Goal: Task Accomplishment & Management: Use online tool/utility

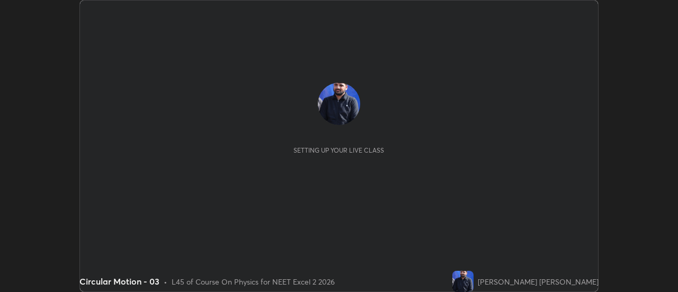
scroll to position [292, 678]
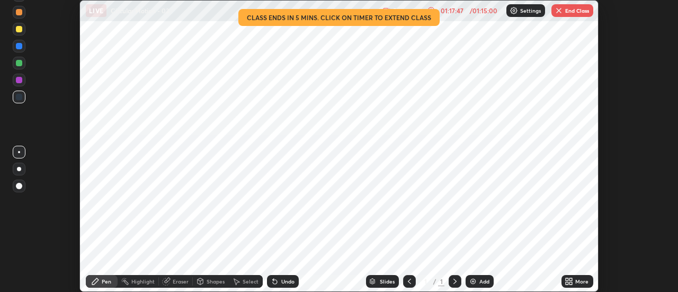
click at [559, 13] on img "button" at bounding box center [559, 10] width 8 height 8
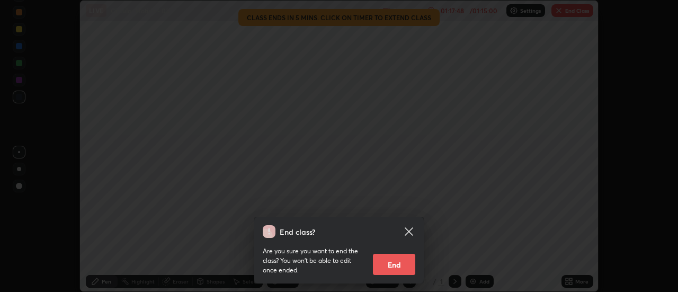
click at [390, 265] on button "End" at bounding box center [394, 264] width 42 height 21
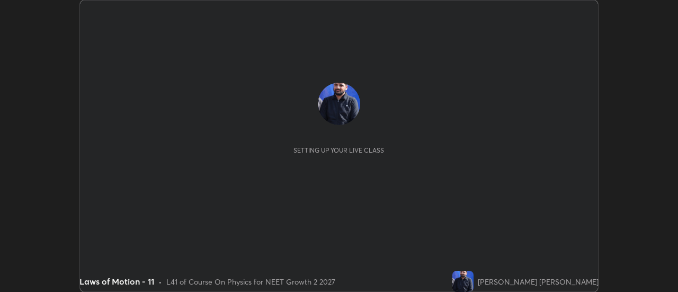
scroll to position [292, 678]
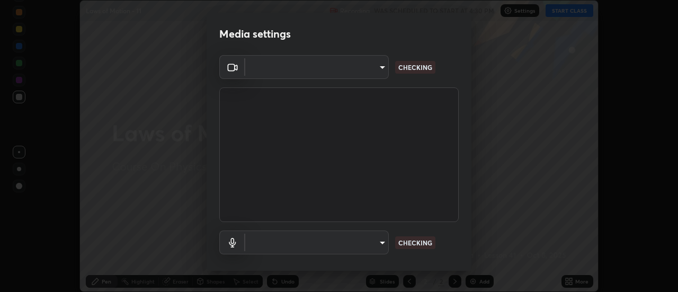
type input "985e4b1f72fc3b9494b48cef3b79fe3b682f9ae0bb15c20acfe574fe2aaad349"
type input "265cf534b138bf87f319f365071951407b00c29418ffc0cf12ee2ca8a10caa95"
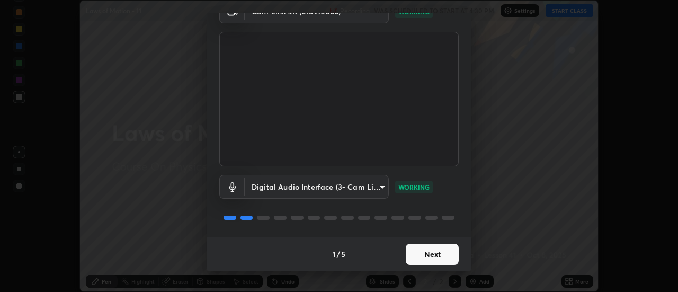
click at [435, 263] on button "Next" at bounding box center [432, 254] width 53 height 21
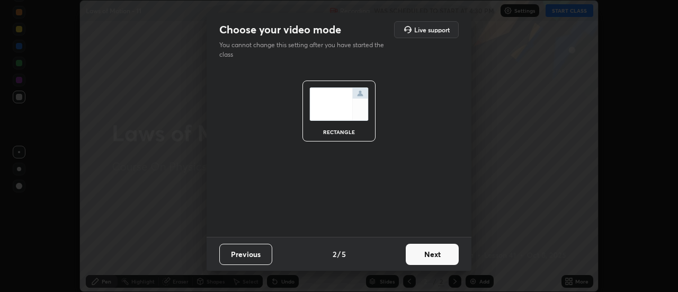
scroll to position [0, 0]
click at [439, 261] on button "Next" at bounding box center [432, 254] width 53 height 21
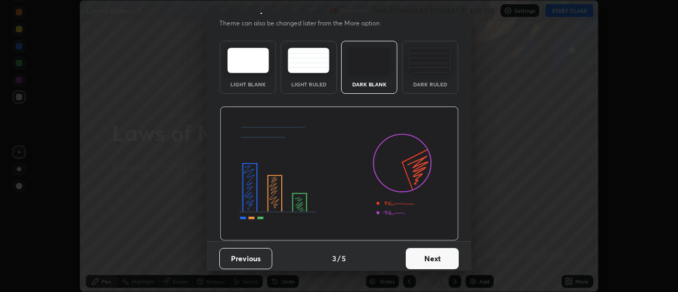
scroll to position [24, 0]
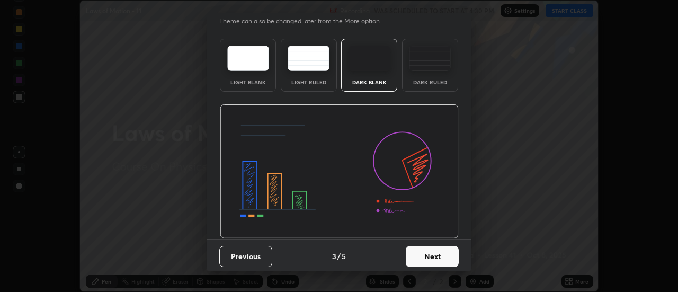
click at [441, 262] on button "Next" at bounding box center [432, 256] width 53 height 21
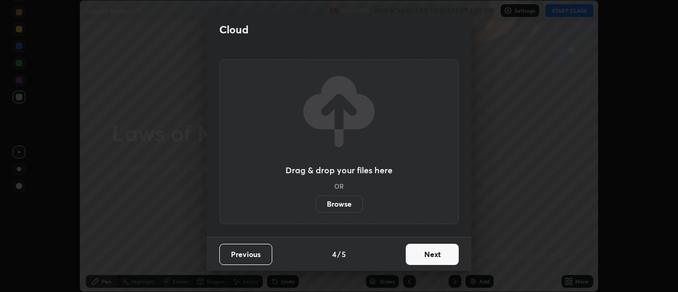
click at [442, 262] on button "Next" at bounding box center [432, 254] width 53 height 21
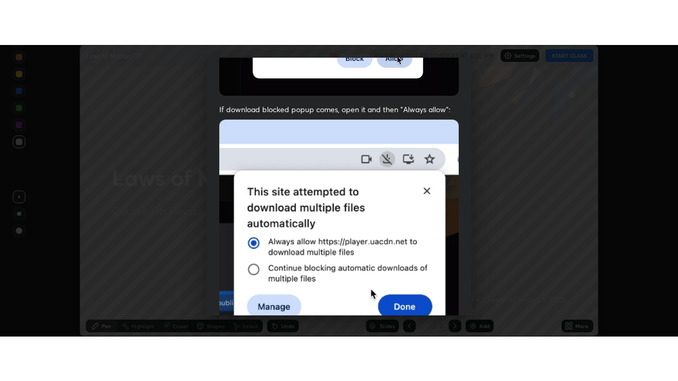
scroll to position [272, 0]
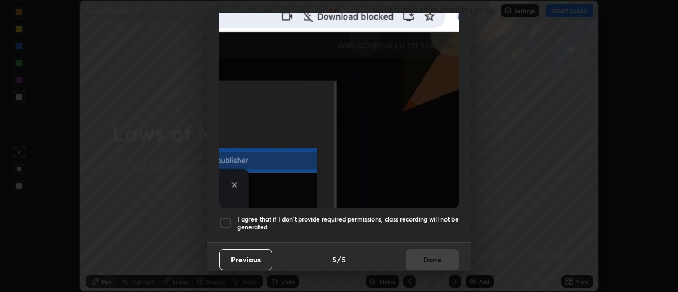
click at [433, 242] on div "Previous 5 / 5 Done" at bounding box center [339, 259] width 265 height 34
click at [450, 226] on h5 "I agree that if I don't provide required permissions, class recording will not …" at bounding box center [347, 223] width 221 height 16
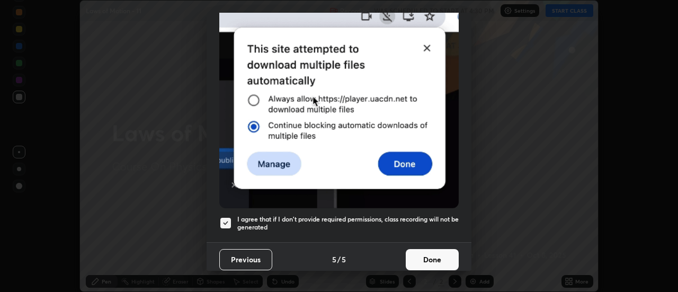
click at [447, 253] on button "Done" at bounding box center [432, 259] width 53 height 21
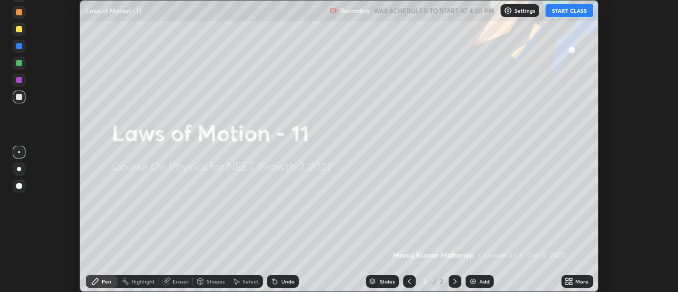
click at [575, 281] on div "More" at bounding box center [578, 281] width 32 height 13
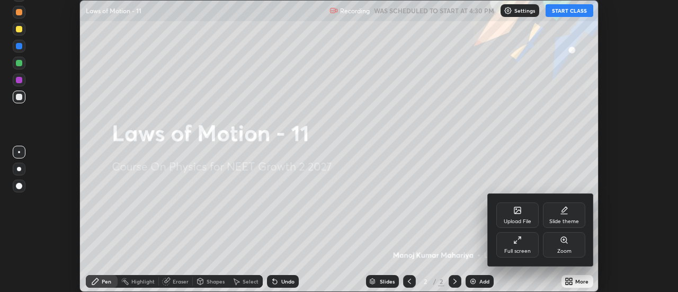
click at [515, 242] on icon at bounding box center [515, 242] width 3 height 3
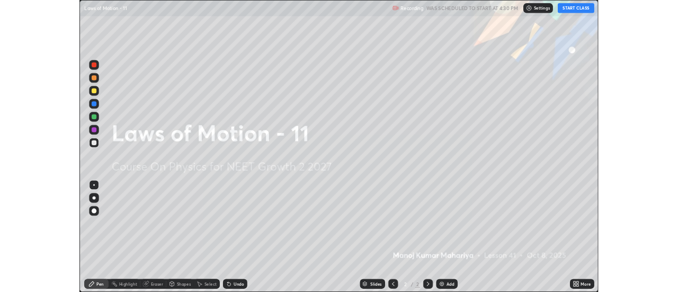
scroll to position [381, 678]
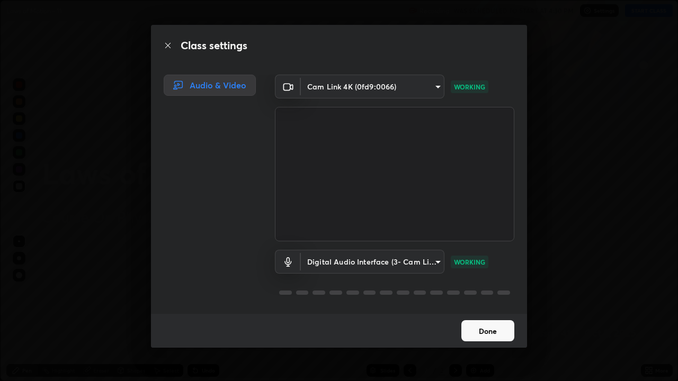
click at [505, 291] on button "Done" at bounding box center [487, 331] width 53 height 21
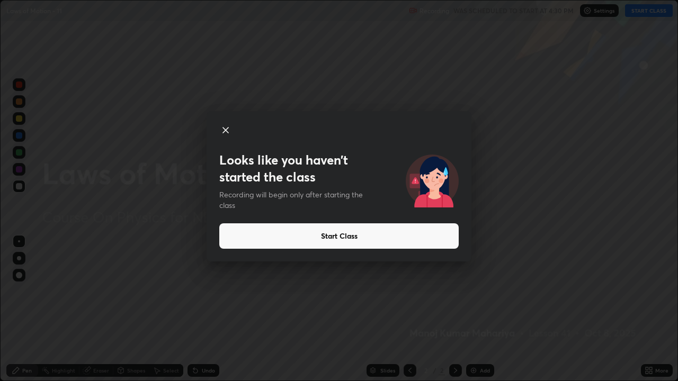
click at [432, 237] on button "Start Class" at bounding box center [338, 236] width 239 height 25
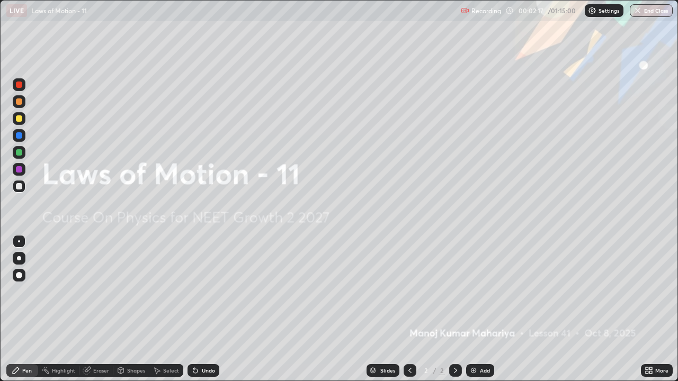
click at [485, 291] on div "Add" at bounding box center [480, 370] width 28 height 13
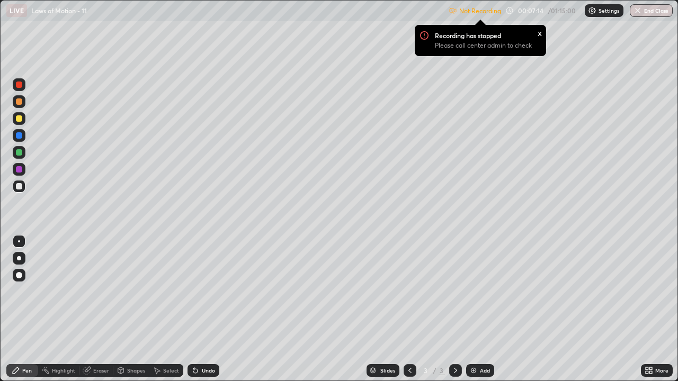
click at [18, 259] on div at bounding box center [19, 258] width 4 height 4
click at [199, 291] on div "Undo" at bounding box center [204, 370] width 32 height 13
click at [198, 291] on icon at bounding box center [195, 371] width 8 height 8
click at [197, 291] on icon at bounding box center [195, 371] width 8 height 8
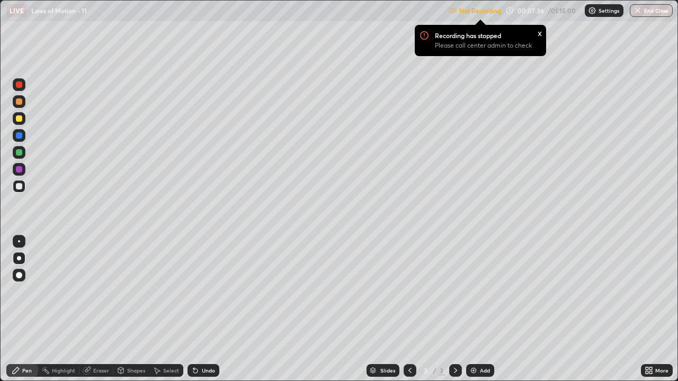
click at [195, 291] on icon at bounding box center [195, 371] width 4 height 4
click at [197, 291] on icon at bounding box center [195, 371] width 8 height 8
click at [193, 291] on icon at bounding box center [195, 371] width 8 height 8
click at [194, 291] on icon at bounding box center [195, 371] width 4 height 4
click at [193, 291] on div "Undo" at bounding box center [204, 370] width 32 height 13
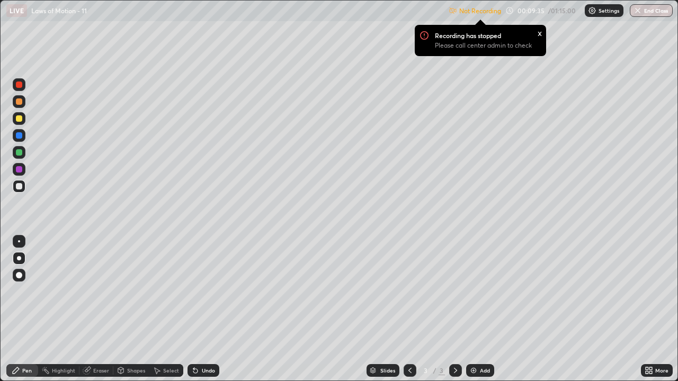
click at [194, 291] on icon at bounding box center [195, 371] width 4 height 4
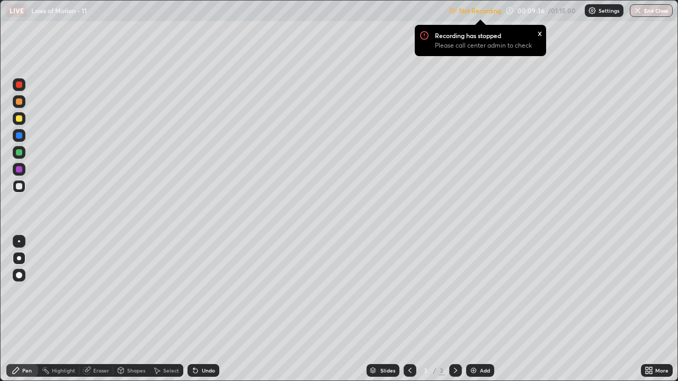
click at [194, 291] on icon at bounding box center [195, 371] width 4 height 4
click at [22, 121] on div at bounding box center [19, 118] width 13 height 13
click at [22, 185] on div at bounding box center [19, 186] width 6 height 6
click at [471, 291] on img at bounding box center [473, 371] width 8 height 8
click at [20, 186] on div at bounding box center [19, 186] width 6 height 6
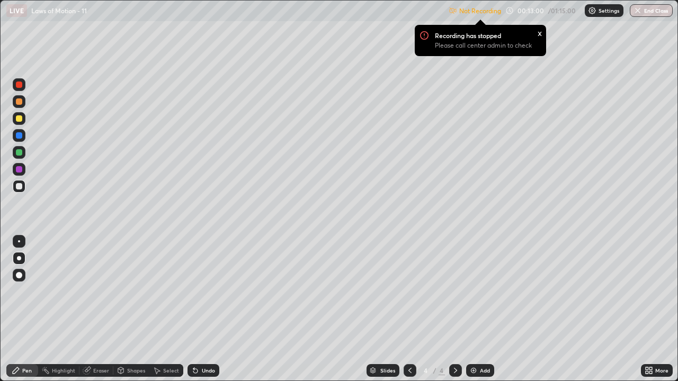
click at [18, 118] on div at bounding box center [19, 118] width 6 height 6
click at [472, 291] on img at bounding box center [473, 371] width 8 height 8
click at [19, 187] on div at bounding box center [19, 186] width 6 height 6
click at [19, 121] on div at bounding box center [19, 118] width 6 height 6
click at [19, 186] on div at bounding box center [19, 186] width 6 height 6
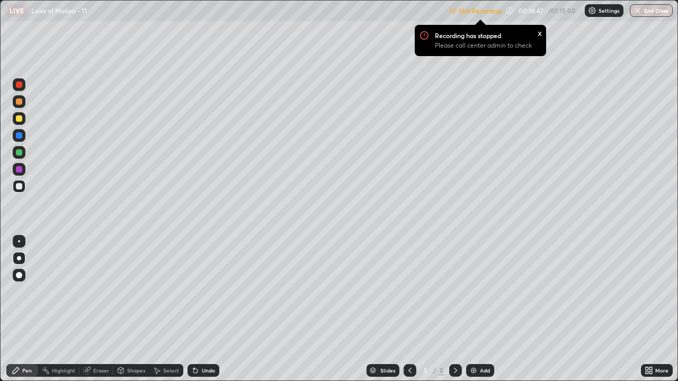
click at [19, 85] on div at bounding box center [19, 85] width 6 height 6
click at [471, 291] on img at bounding box center [473, 371] width 8 height 8
click at [19, 190] on div at bounding box center [19, 186] width 13 height 13
click at [408, 291] on icon at bounding box center [410, 371] width 8 height 8
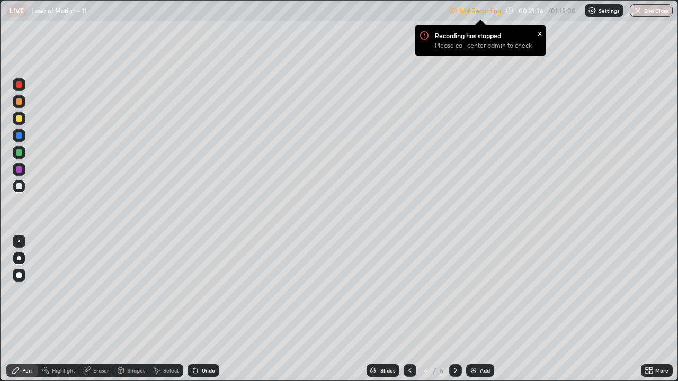
click at [409, 291] on icon at bounding box center [410, 371] width 8 height 8
click at [454, 291] on icon at bounding box center [455, 371] width 8 height 8
click at [409, 291] on icon at bounding box center [410, 371] width 8 height 8
click at [455, 291] on icon at bounding box center [455, 371] width 8 height 8
click at [453, 291] on icon at bounding box center [455, 371] width 8 height 8
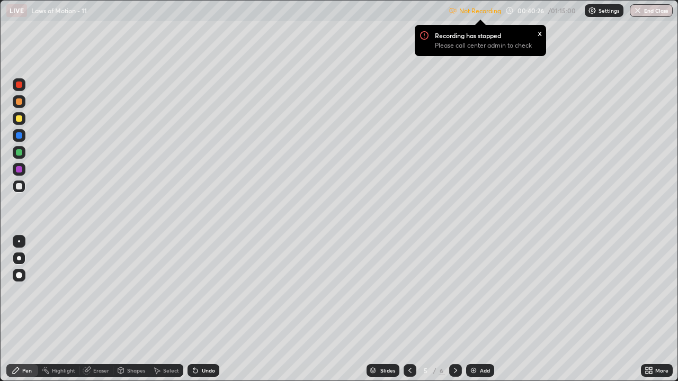
click at [453, 291] on icon at bounding box center [455, 371] width 8 height 8
click at [475, 291] on img at bounding box center [473, 371] width 8 height 8
click at [415, 291] on div at bounding box center [410, 370] width 13 height 13
click at [23, 291] on div "Pen" at bounding box center [22, 370] width 32 height 13
click at [19, 259] on div at bounding box center [19, 258] width 4 height 4
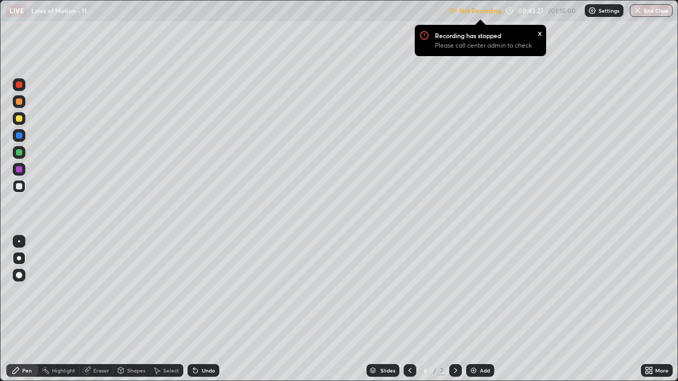
click at [197, 291] on div "Undo" at bounding box center [204, 370] width 32 height 13
click at [198, 291] on div "Undo" at bounding box center [204, 370] width 32 height 13
click at [193, 291] on icon at bounding box center [193, 368] width 1 height 1
click at [477, 291] on div "Add" at bounding box center [480, 370] width 28 height 13
click at [18, 187] on div at bounding box center [19, 186] width 6 height 6
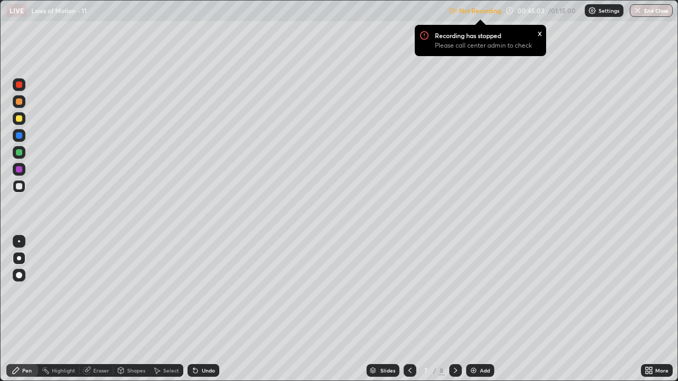
click at [23, 291] on div "Pen" at bounding box center [27, 370] width 10 height 5
click at [19, 119] on div at bounding box center [19, 118] width 6 height 6
click at [19, 87] on div at bounding box center [19, 85] width 6 height 6
click at [20, 85] on div at bounding box center [19, 85] width 6 height 6
click at [455, 291] on icon at bounding box center [455, 371] width 8 height 8
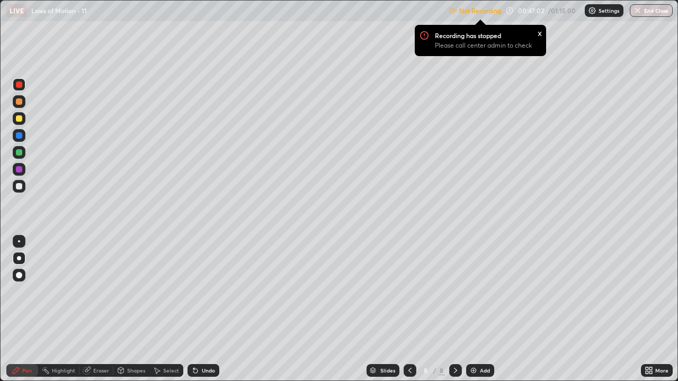
click at [22, 187] on div at bounding box center [19, 186] width 6 height 6
click at [20, 86] on div at bounding box center [19, 85] width 6 height 6
click at [19, 120] on div at bounding box center [19, 118] width 6 height 6
click at [469, 291] on img at bounding box center [473, 371] width 8 height 8
click at [19, 187] on div at bounding box center [19, 186] width 6 height 6
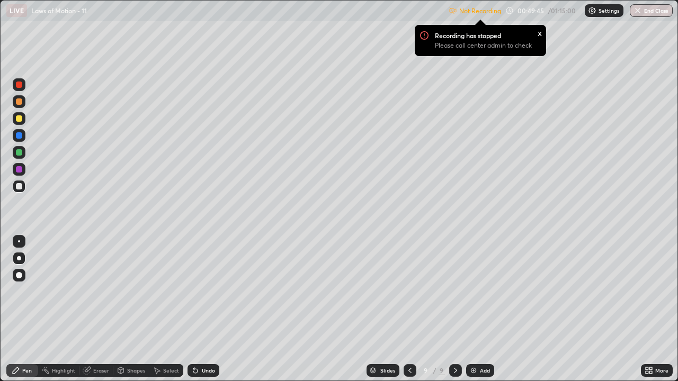
click at [17, 119] on div at bounding box center [19, 118] width 6 height 6
click at [20, 85] on div at bounding box center [19, 85] width 6 height 6
click at [408, 291] on icon at bounding box center [410, 371] width 8 height 8
click at [409, 291] on icon at bounding box center [410, 371] width 8 height 8
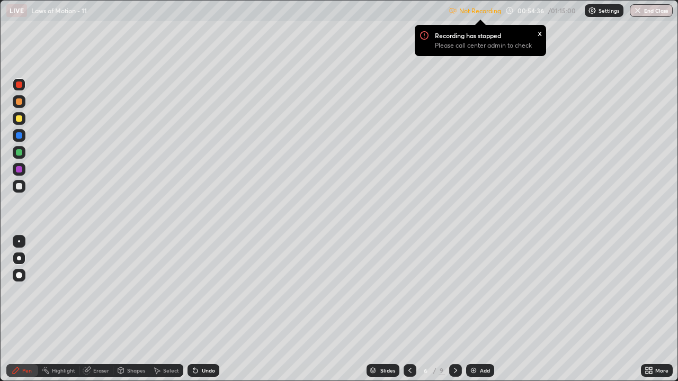
click at [455, 291] on icon at bounding box center [455, 371] width 8 height 8
click at [409, 291] on icon at bounding box center [410, 371] width 8 height 8
click at [455, 291] on icon at bounding box center [455, 371] width 8 height 8
click at [408, 291] on icon at bounding box center [410, 371] width 8 height 8
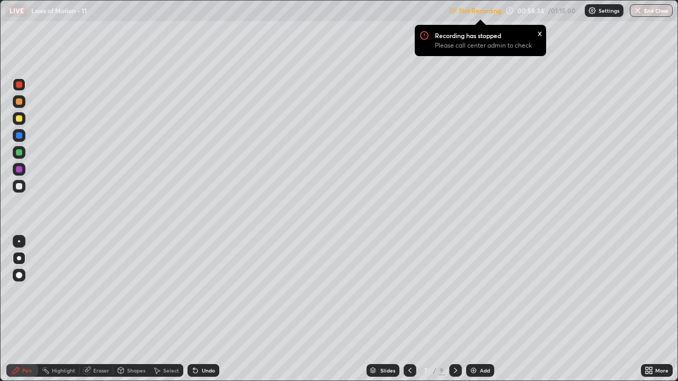
click at [455, 291] on icon at bounding box center [455, 371] width 8 height 8
click at [453, 291] on icon at bounding box center [455, 371] width 8 height 8
click at [469, 291] on img at bounding box center [473, 371] width 8 height 8
click at [19, 188] on div at bounding box center [19, 186] width 6 height 6
click at [23, 187] on div at bounding box center [19, 186] width 13 height 13
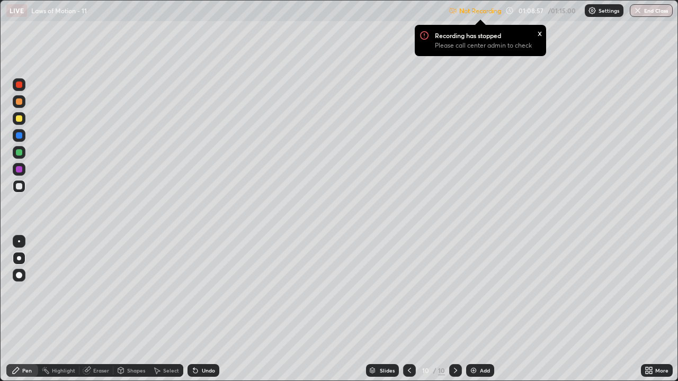
click at [19, 120] on div at bounding box center [19, 118] width 6 height 6
click at [194, 291] on icon at bounding box center [195, 371] width 4 height 4
click at [472, 291] on img at bounding box center [473, 371] width 8 height 8
click at [22, 186] on div at bounding box center [19, 186] width 6 height 6
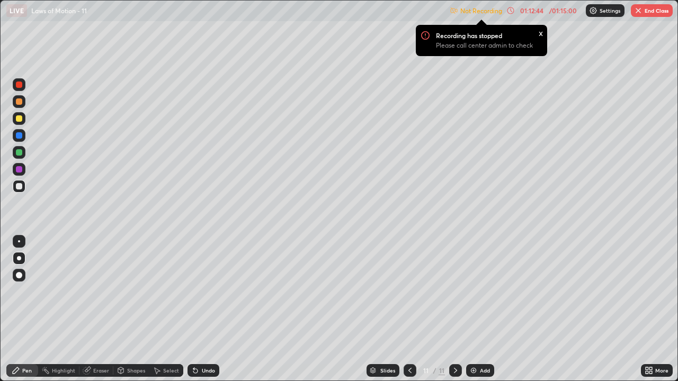
click at [22, 121] on div at bounding box center [19, 118] width 13 height 13
click at [18, 187] on div at bounding box center [19, 186] width 6 height 6
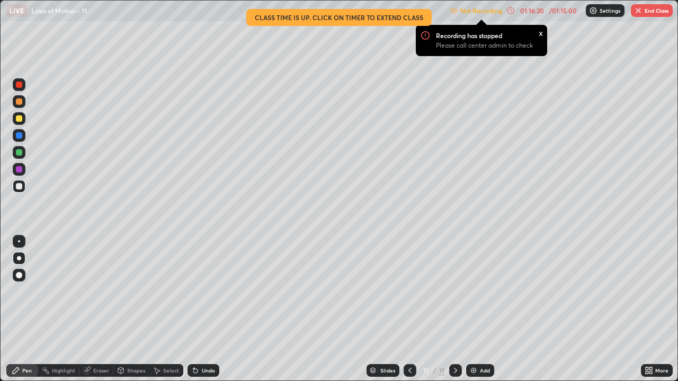
click at [645, 12] on button "End Class" at bounding box center [652, 10] width 42 height 13
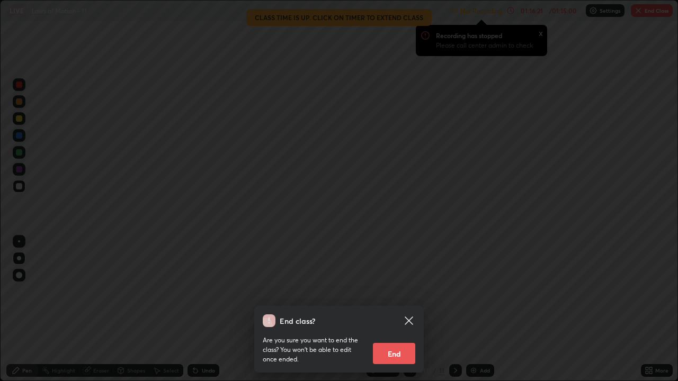
click at [393, 291] on button "End" at bounding box center [394, 353] width 42 height 21
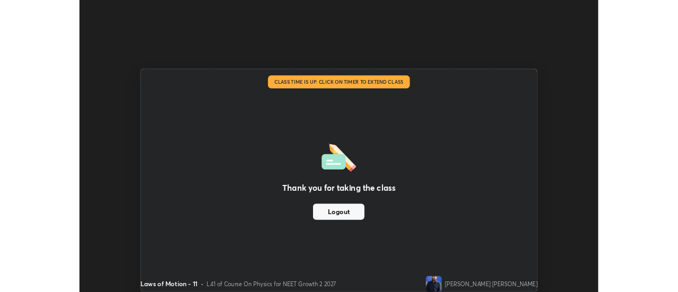
scroll to position [52685, 52299]
